Goal: Find specific page/section: Find specific page/section

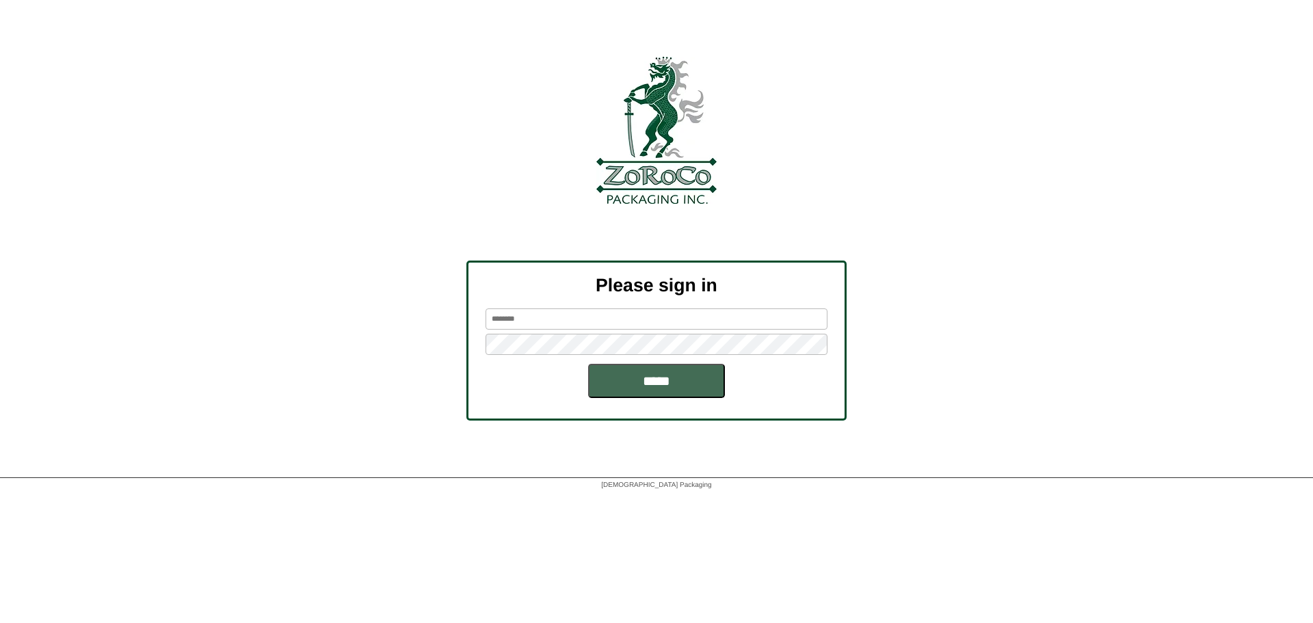
type input "******"
click at [714, 381] on input "*****" at bounding box center [656, 381] width 137 height 34
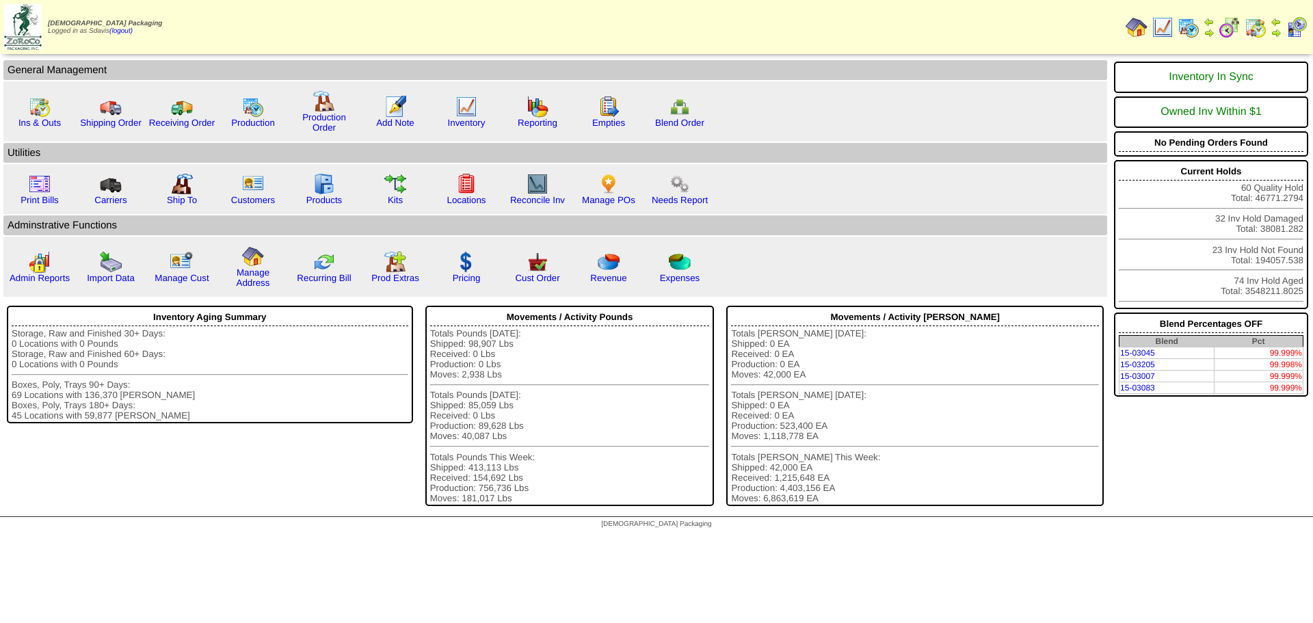
click at [1259, 29] on img at bounding box center [1256, 27] width 22 height 22
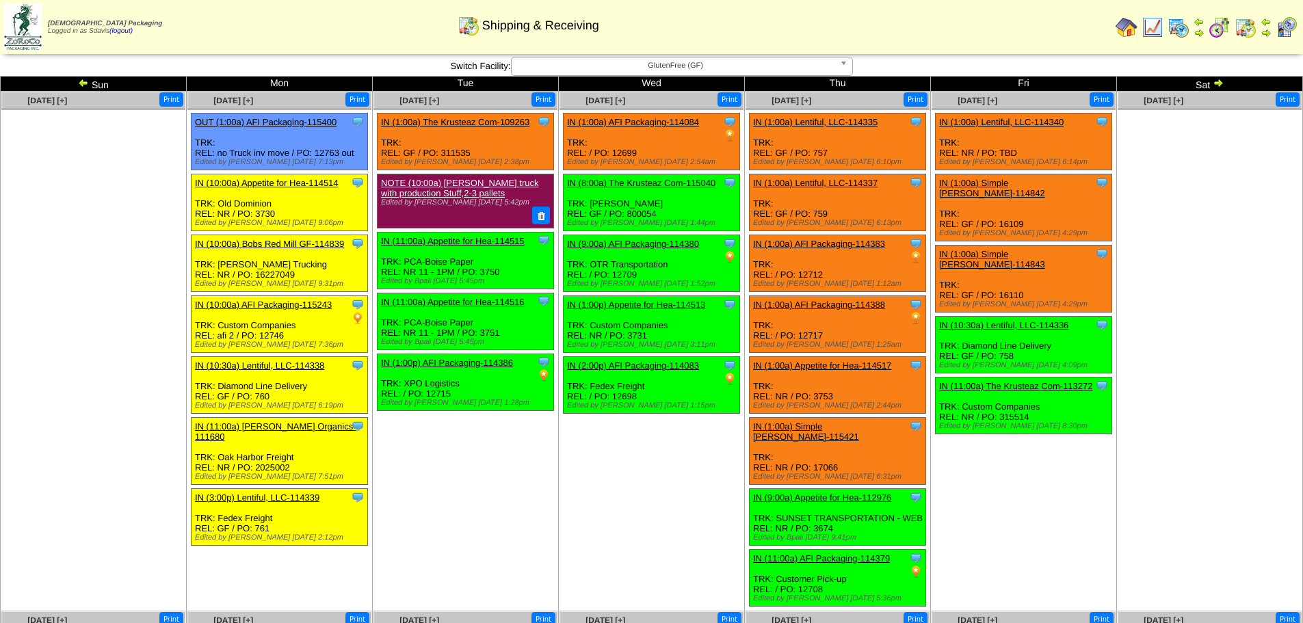
click at [666, 66] on span "GlutenFree (GF)" at bounding box center [675, 65] width 317 height 16
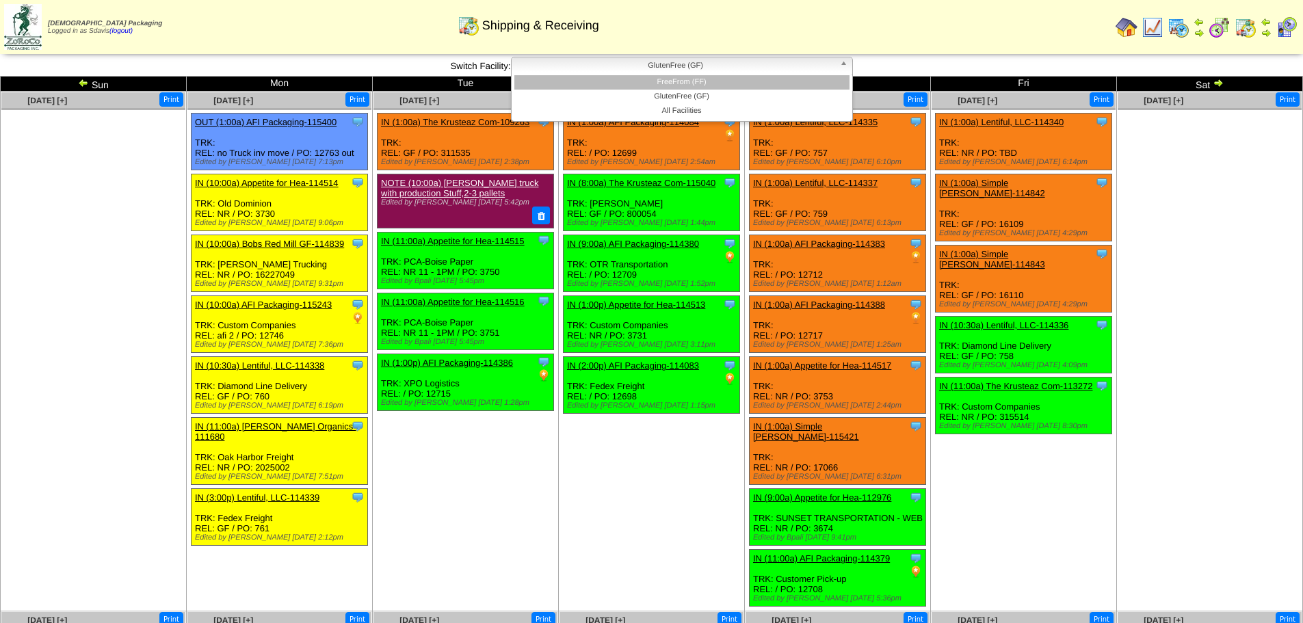
click at [640, 84] on li "FreeFrom (FF)" at bounding box center [681, 82] width 335 height 14
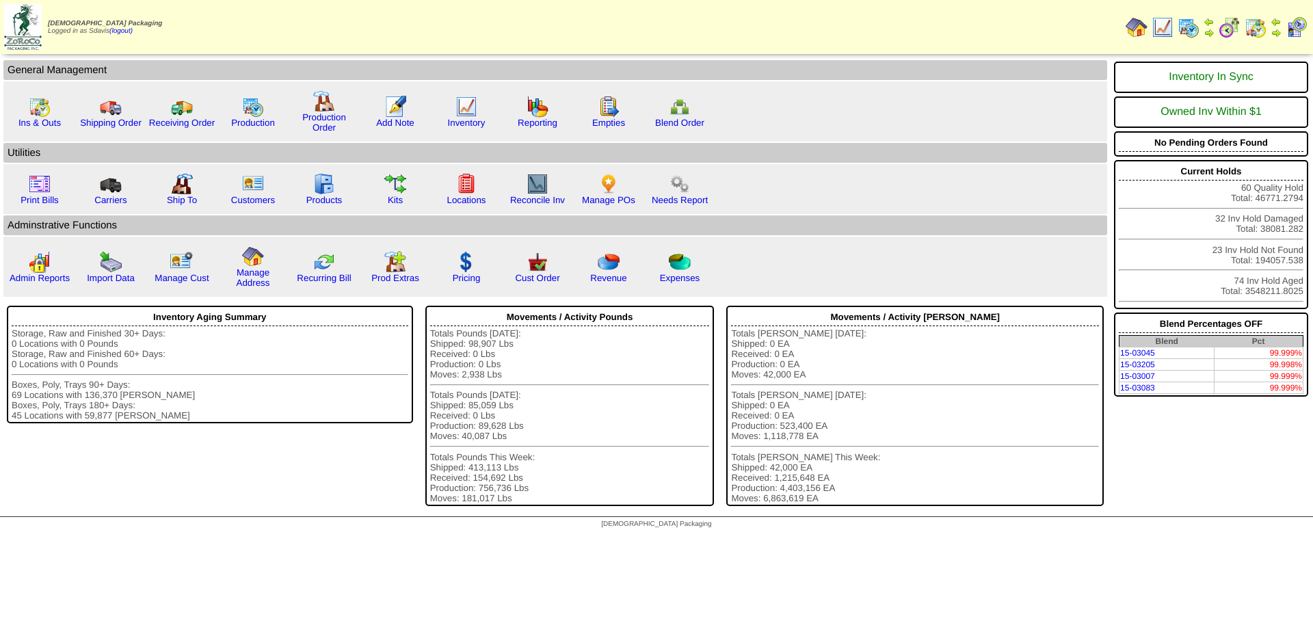
click at [1190, 31] on img at bounding box center [1189, 27] width 22 height 22
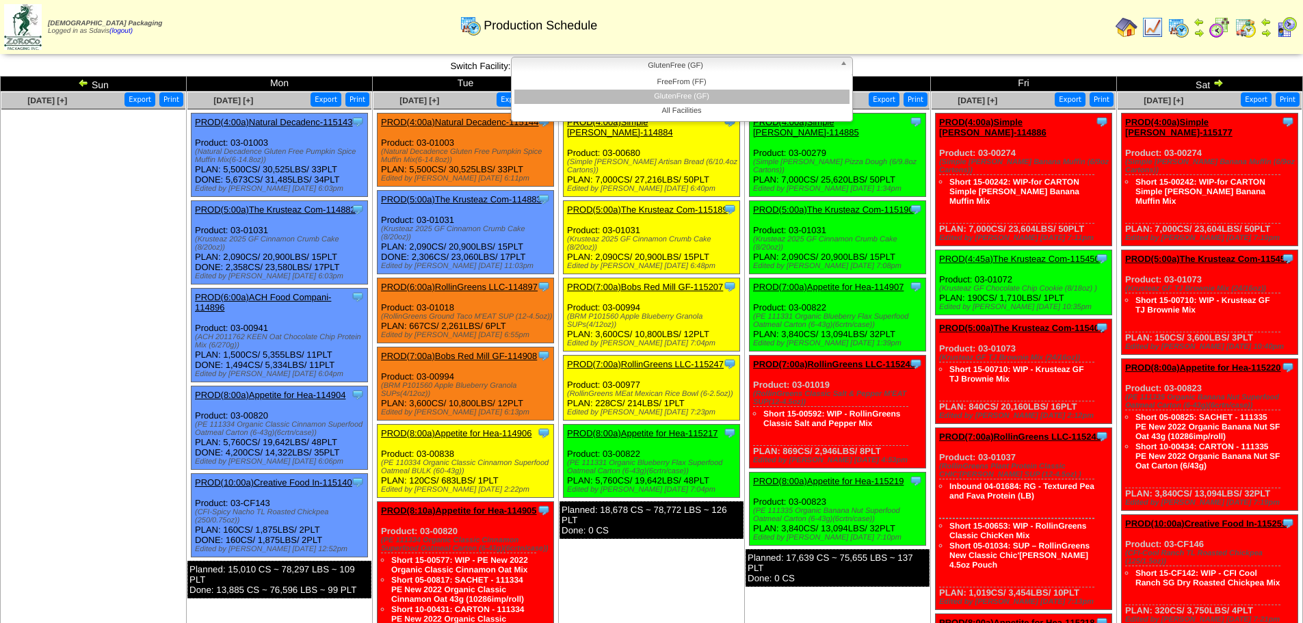
click at [750, 70] on span "GlutenFree (GF)" at bounding box center [675, 65] width 317 height 16
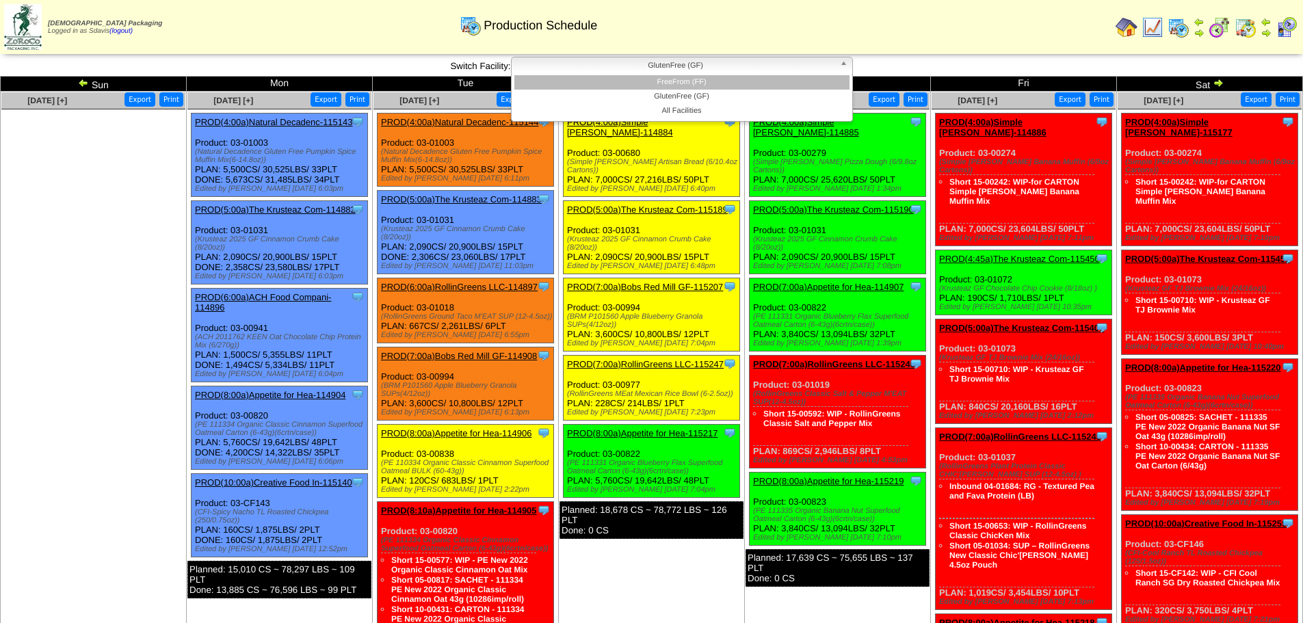
click at [722, 88] on li "FreeFrom (FF)" at bounding box center [681, 82] width 335 height 14
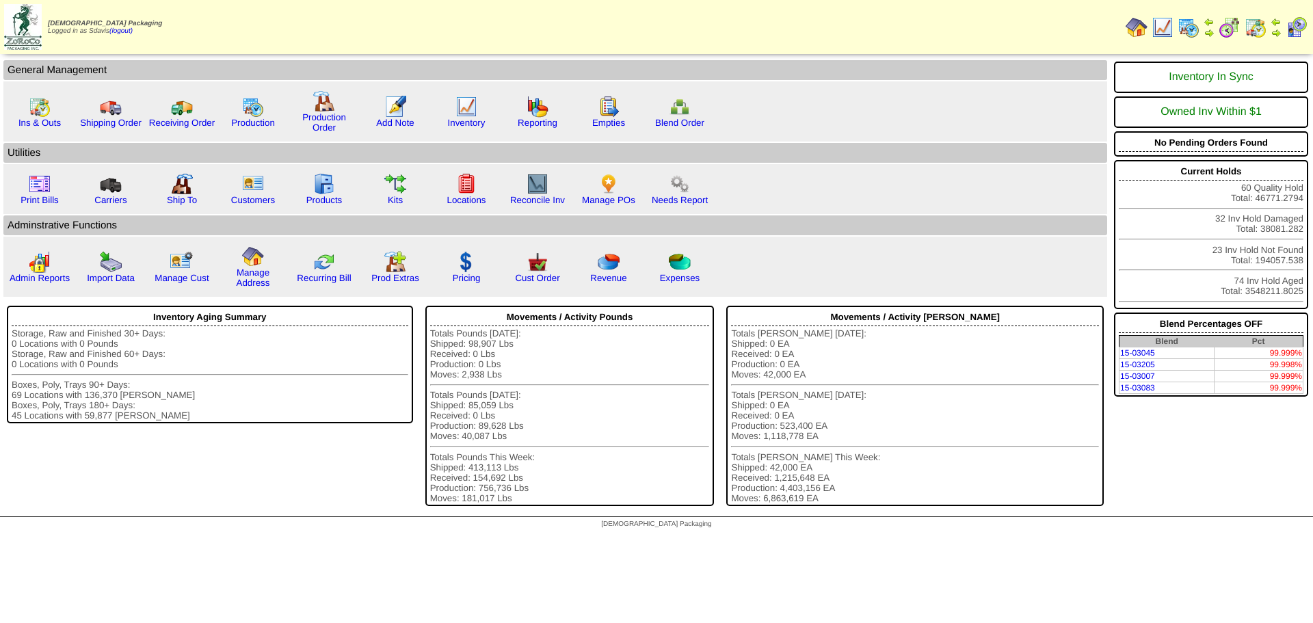
click at [1224, 27] on img at bounding box center [1230, 27] width 22 height 22
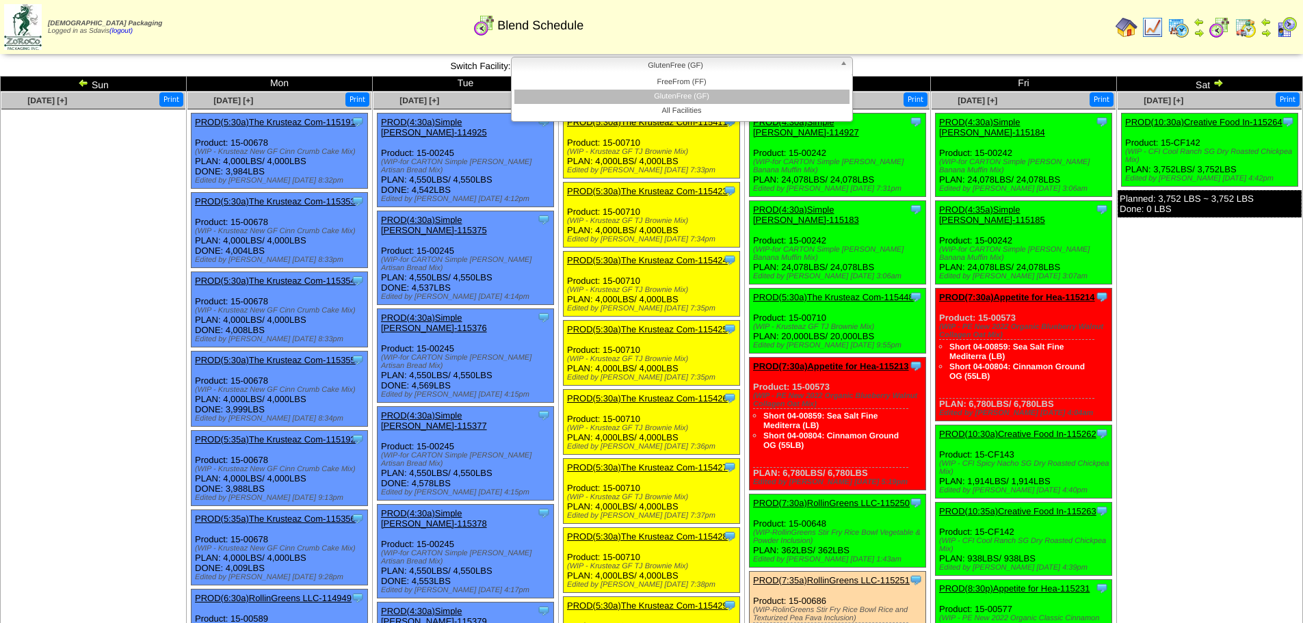
click at [759, 70] on span "GlutenFree (GF)" at bounding box center [675, 65] width 317 height 16
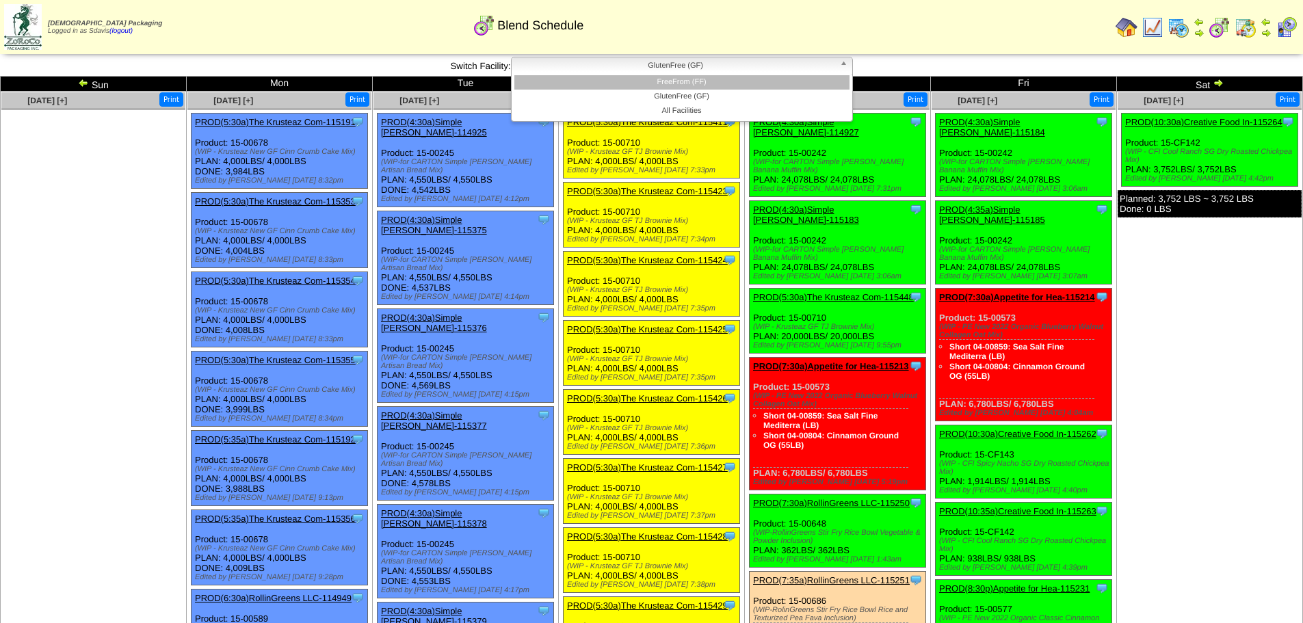
click at [713, 81] on li "FreeFrom (FF)" at bounding box center [681, 82] width 335 height 14
